Goal: Check status: Check status

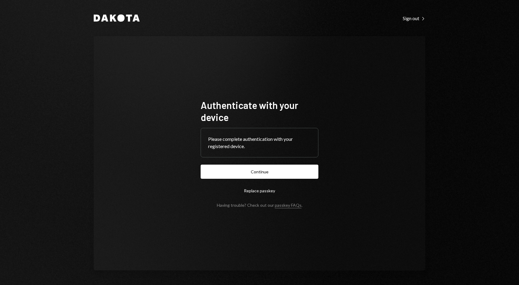
click at [240, 163] on form "Authenticate with your device Please complete authentication with your register…" at bounding box center [260, 153] width 118 height 108
click at [239, 169] on button "Continue" at bounding box center [260, 171] width 118 height 14
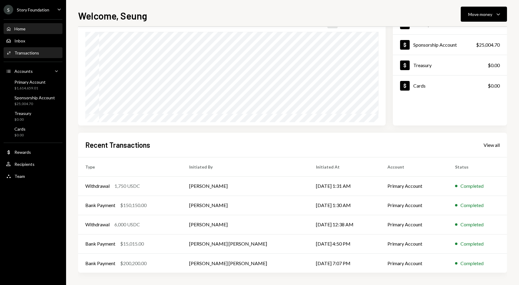
click at [38, 48] on div "Activities Transactions" at bounding box center [33, 53] width 54 height 10
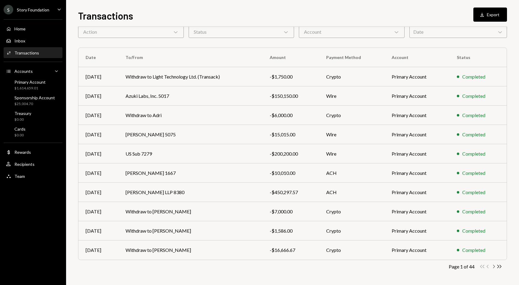
click at [495, 267] on icon "Chevron Right" at bounding box center [494, 266] width 6 height 6
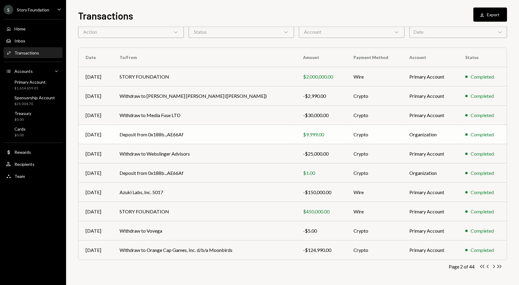
scroll to position [29, 0]
click at [492, 266] on icon "Chevron Right" at bounding box center [494, 266] width 6 height 6
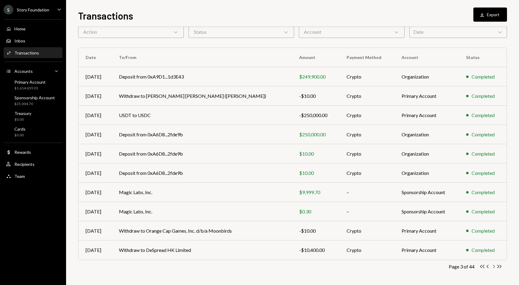
click at [493, 265] on icon "Chevron Right" at bounding box center [494, 266] width 6 height 6
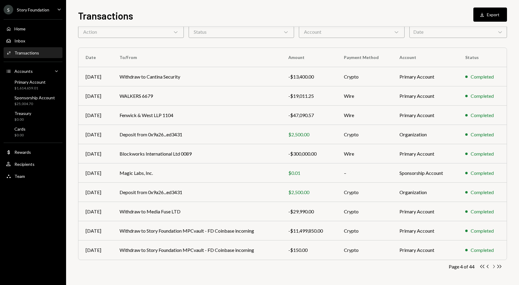
click at [493, 265] on icon "Chevron Right" at bounding box center [494, 266] width 6 height 6
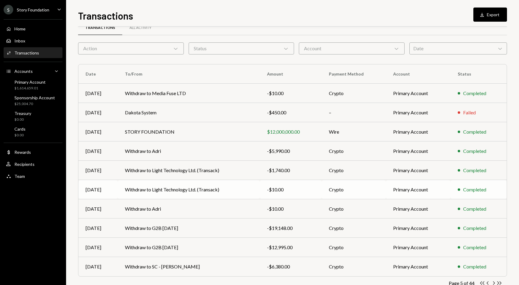
scroll to position [25, 0]
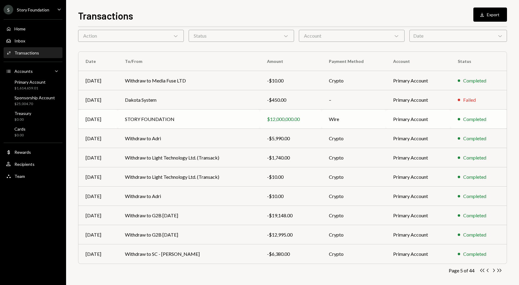
click at [359, 123] on td "Wire" at bounding box center [354, 118] width 65 height 19
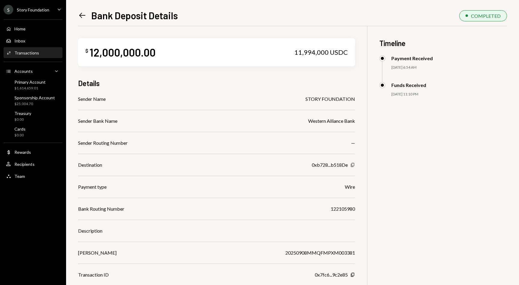
click at [353, 164] on icon "Copy" at bounding box center [352, 164] width 5 height 5
click at [352, 163] on icon "Copy" at bounding box center [352, 164] width 5 height 5
click at [79, 16] on icon "Left Arrow" at bounding box center [82, 15] width 8 height 8
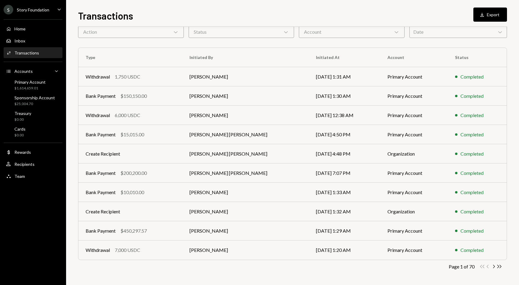
scroll to position [29, 0]
click at [495, 266] on icon "button" at bounding box center [494, 265] width 2 height 3
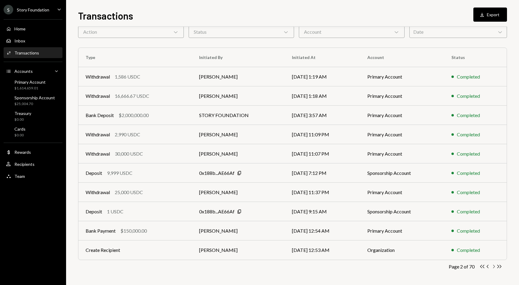
click at [495, 267] on icon "button" at bounding box center [494, 265] width 2 height 3
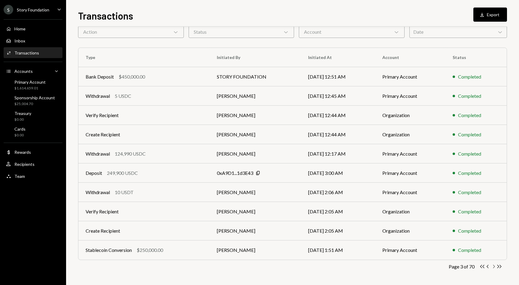
click at [495, 267] on icon "Chevron Right" at bounding box center [494, 266] width 6 height 6
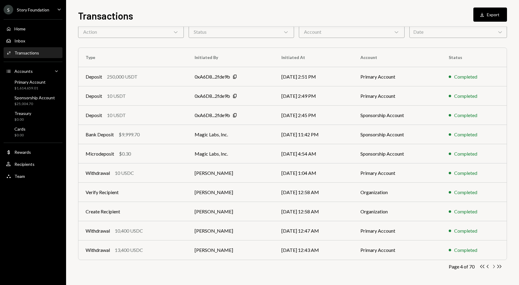
click at [491, 266] on icon "Chevron Right" at bounding box center [494, 266] width 6 height 6
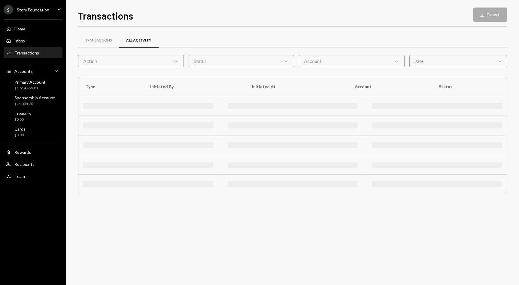
scroll to position [0, 0]
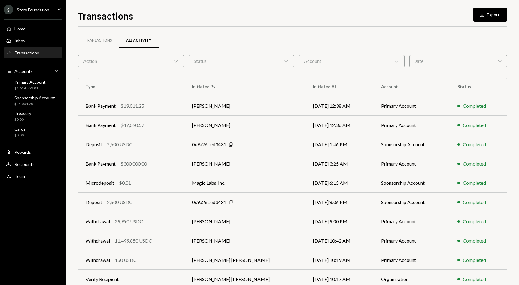
click at [491, 265] on td "Completed" at bounding box center [478, 259] width 56 height 19
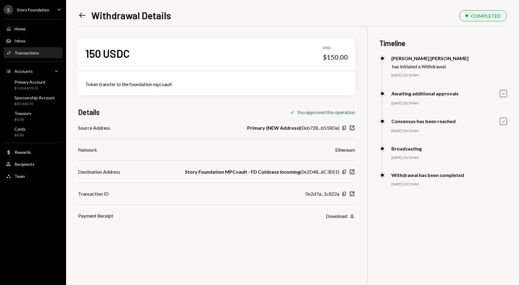
click at [71, 12] on div "Left Arrow Withdrawal Details COMPLETED 150 USDC USD $150.00 Token transfer to …" at bounding box center [292, 142] width 453 height 285
click at [82, 13] on icon "Left Arrow" at bounding box center [82, 15] width 8 height 8
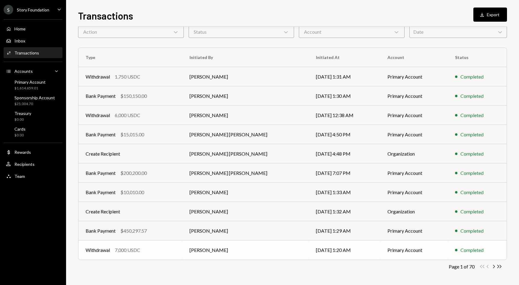
scroll to position [29, 0]
click at [492, 265] on icon "Chevron Right" at bounding box center [494, 266] width 6 height 6
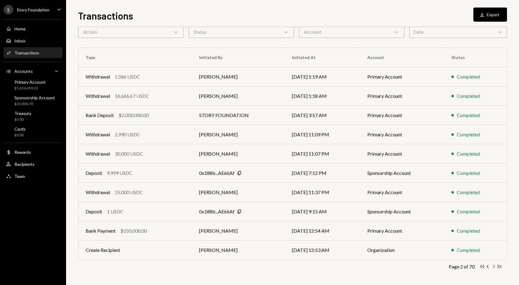
click at [492, 265] on icon "Chevron Right" at bounding box center [494, 266] width 6 height 6
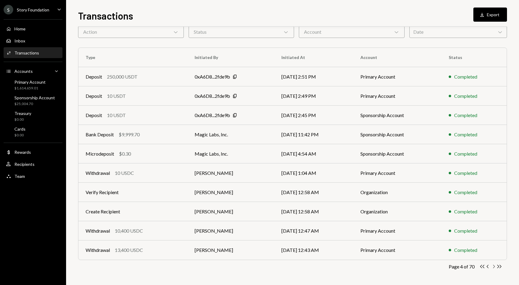
click at [492, 265] on icon "Chevron Right" at bounding box center [494, 266] width 6 height 6
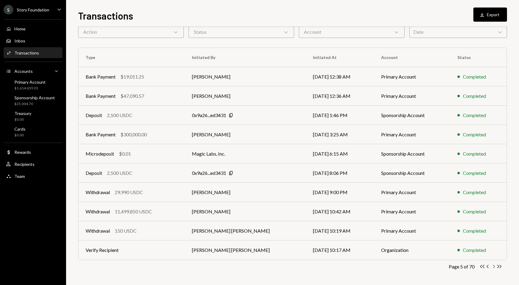
click at [492, 265] on icon "Chevron Right" at bounding box center [494, 266] width 6 height 6
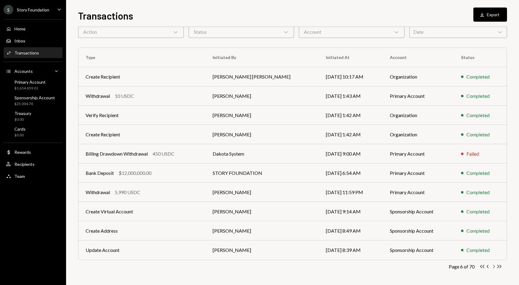
click at [493, 266] on icon "Chevron Right" at bounding box center [494, 266] width 6 height 6
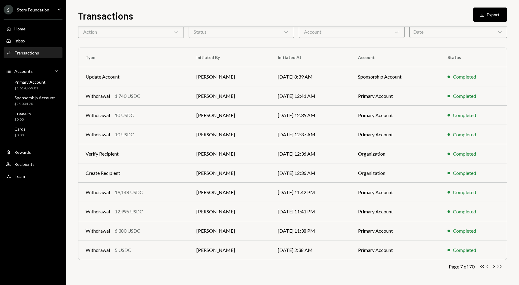
scroll to position [29, 0]
click at [493, 266] on icon "Chevron Right" at bounding box center [494, 266] width 6 height 6
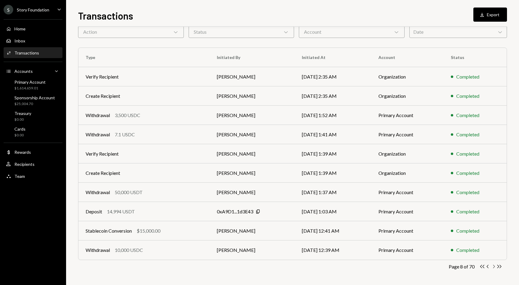
click at [493, 266] on icon "Chevron Right" at bounding box center [494, 266] width 6 height 6
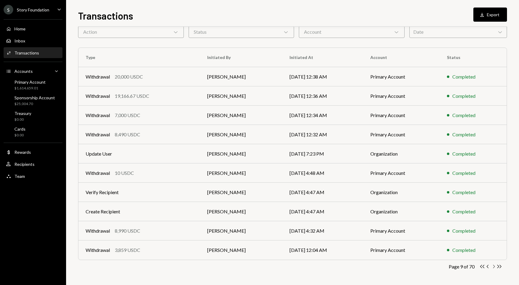
scroll to position [9, 0]
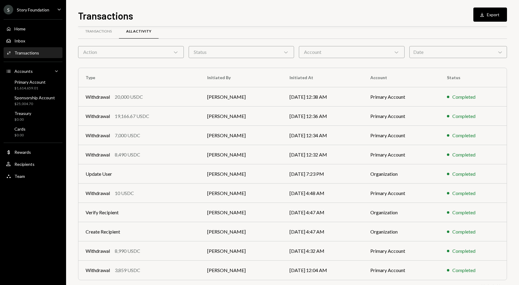
click at [381, 52] on div "Account Chevron Down" at bounding box center [352, 52] width 106 height 12
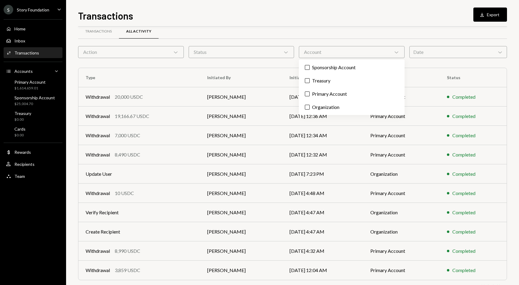
click at [153, 50] on div "Action Chevron Down" at bounding box center [131, 52] width 106 height 12
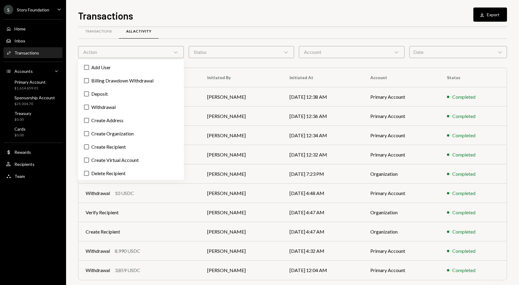
click at [201, 28] on div "Transactions All Activity" at bounding box center [292, 31] width 429 height 15
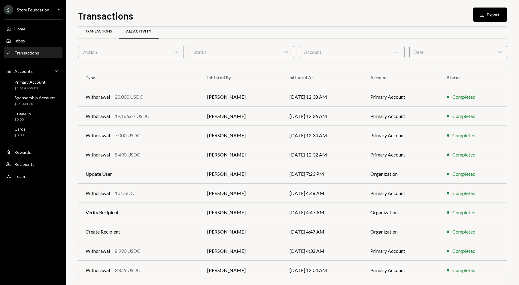
click at [105, 36] on div "Transactions" at bounding box center [98, 31] width 41 height 14
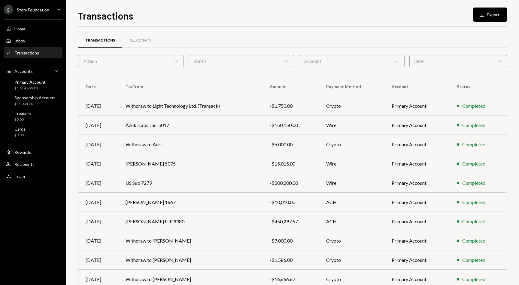
click at [322, 59] on div "Account Chevron Down" at bounding box center [352, 61] width 106 height 12
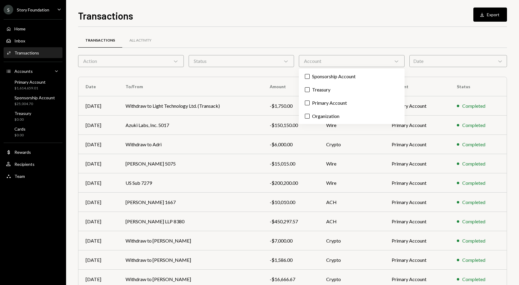
click at [312, 39] on div "Transactions All Activity" at bounding box center [292, 40] width 429 height 15
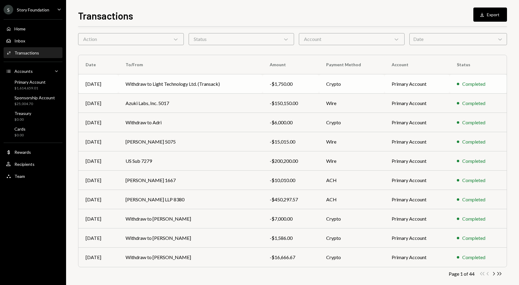
scroll to position [26, 0]
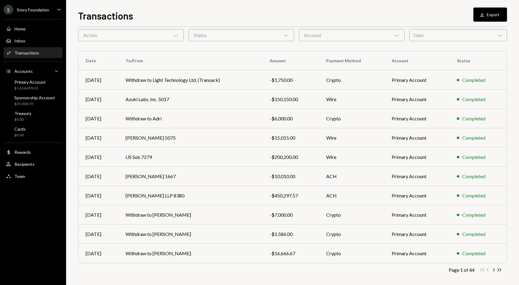
click at [277, 60] on th "Amount" at bounding box center [291, 60] width 56 height 19
click at [495, 269] on icon "button" at bounding box center [494, 269] width 2 height 3
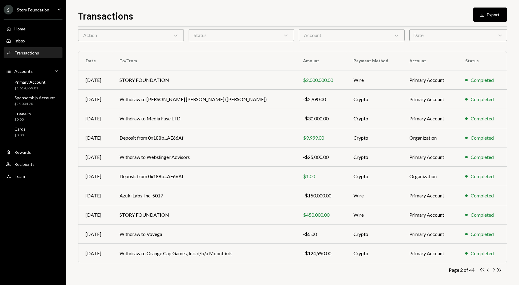
click at [495, 269] on icon "button" at bounding box center [494, 269] width 2 height 3
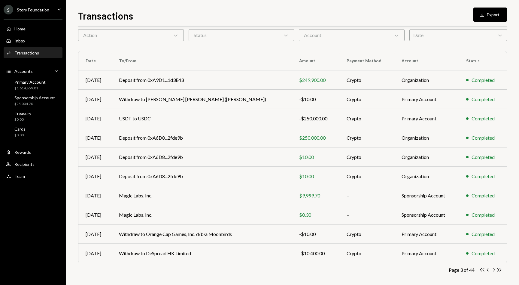
click at [495, 269] on icon "button" at bounding box center [494, 269] width 2 height 3
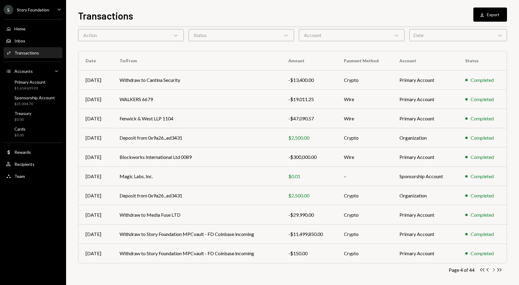
click at [495, 269] on icon "button" at bounding box center [494, 269] width 2 height 3
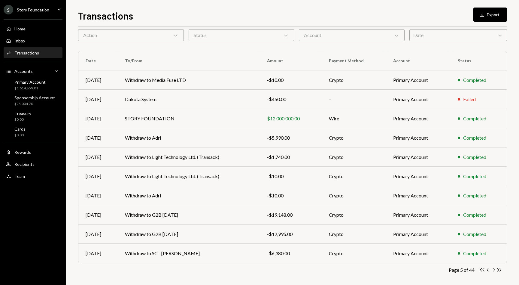
click at [495, 269] on icon "button" at bounding box center [494, 269] width 2 height 3
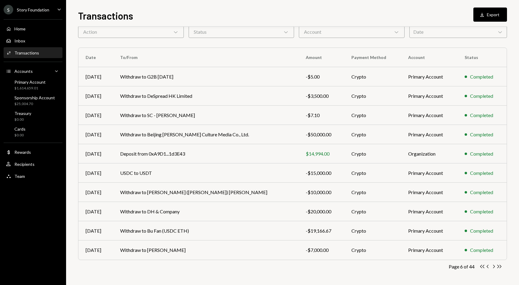
scroll to position [29, 0]
click at [489, 265] on icon "Chevron Left" at bounding box center [488, 266] width 6 height 6
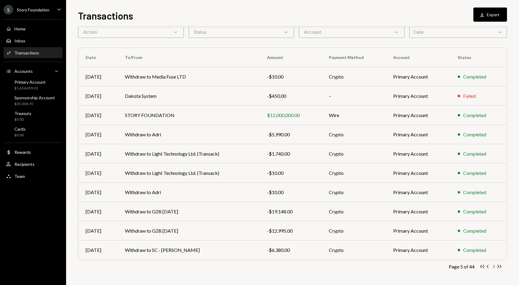
click at [495, 266] on icon "Chevron Right" at bounding box center [494, 266] width 6 height 6
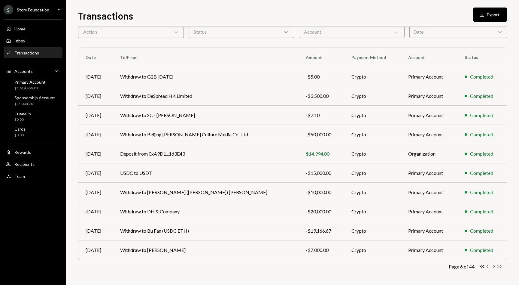
click at [494, 265] on icon "button" at bounding box center [494, 265] width 2 height 3
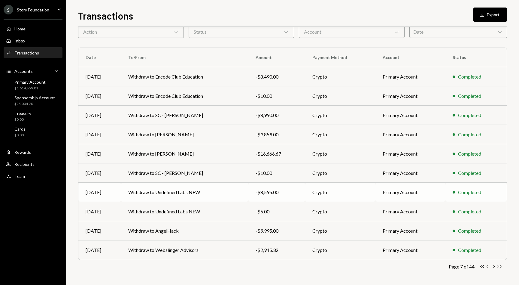
scroll to position [0, 0]
click at [492, 266] on icon "Chevron Right" at bounding box center [494, 266] width 6 height 6
click at [493, 265] on icon "Chevron Right" at bounding box center [494, 266] width 6 height 6
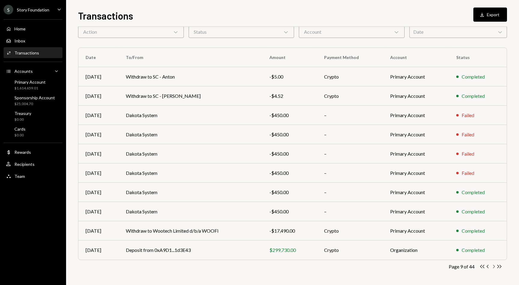
click at [493, 265] on icon "Chevron Right" at bounding box center [494, 266] width 6 height 6
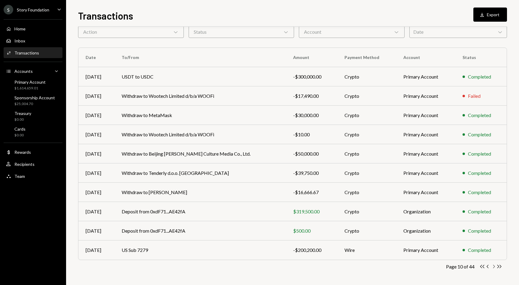
click at [494, 267] on icon "button" at bounding box center [494, 265] width 2 height 3
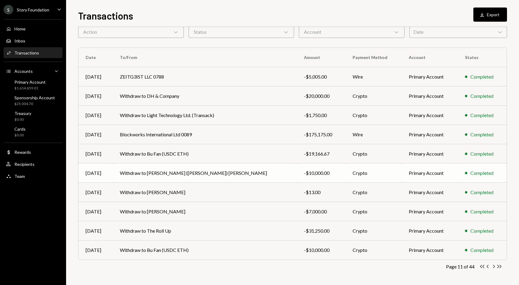
scroll to position [0, 0]
click at [488, 266] on icon "Chevron Left" at bounding box center [488, 266] width 6 height 6
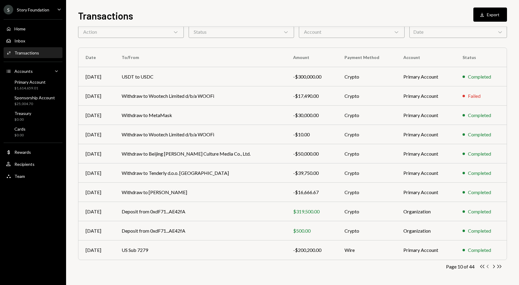
click at [488, 266] on icon "Chevron Left" at bounding box center [488, 266] width 6 height 6
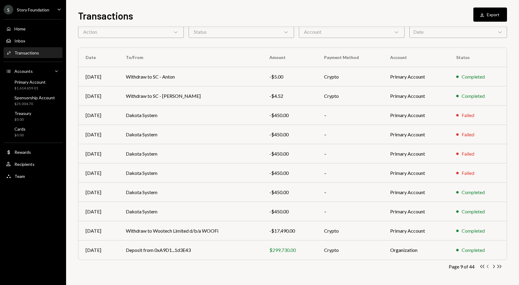
click at [488, 266] on icon "Chevron Left" at bounding box center [488, 266] width 6 height 6
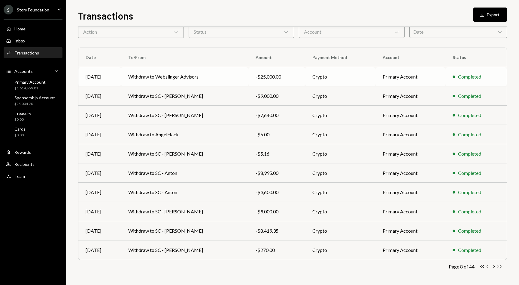
click at [167, 78] on td "Withdraw to Webslinger Advisors" at bounding box center [184, 76] width 127 height 19
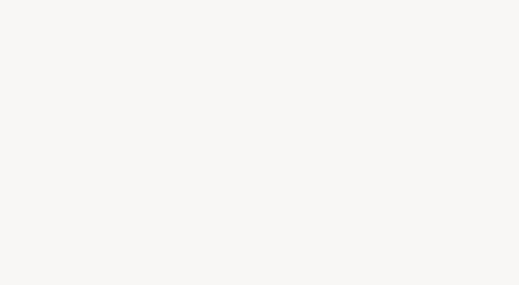
click at [158, 77] on div at bounding box center [259, 142] width 519 height 285
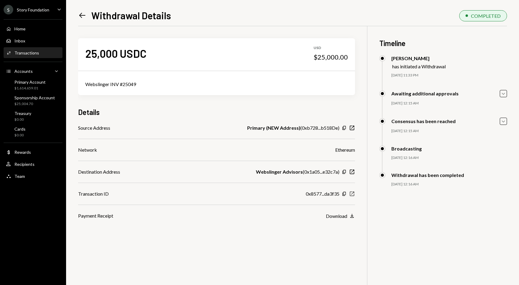
click at [353, 191] on icon "New Window" at bounding box center [352, 194] width 6 height 6
